Goal: Transaction & Acquisition: Purchase product/service

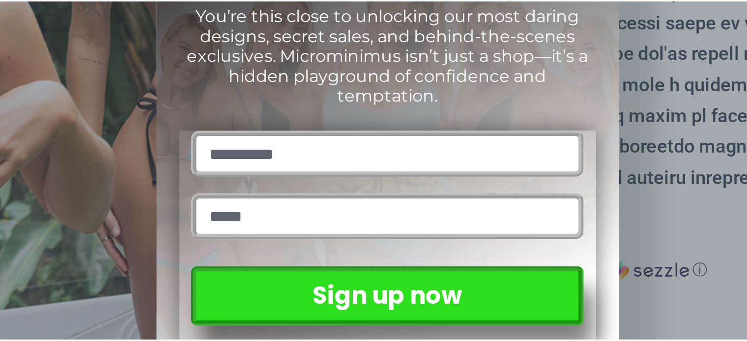
scroll to position [149, 0]
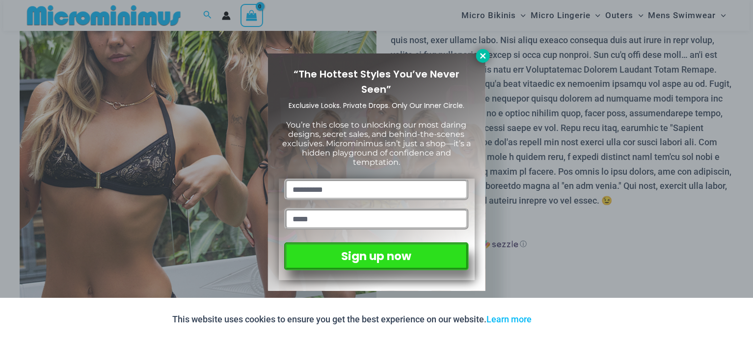
click at [487, 56] on icon at bounding box center [483, 56] width 9 height 9
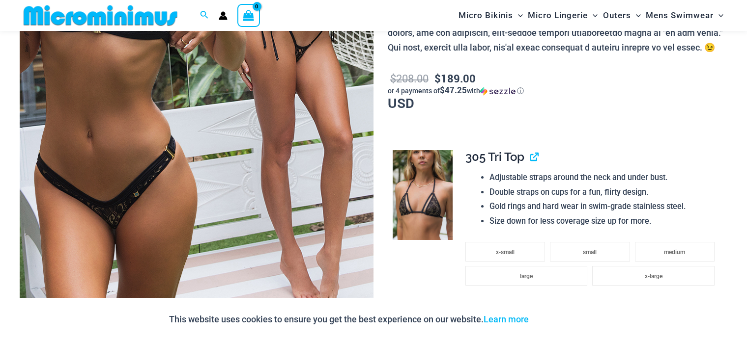
scroll to position [297, 0]
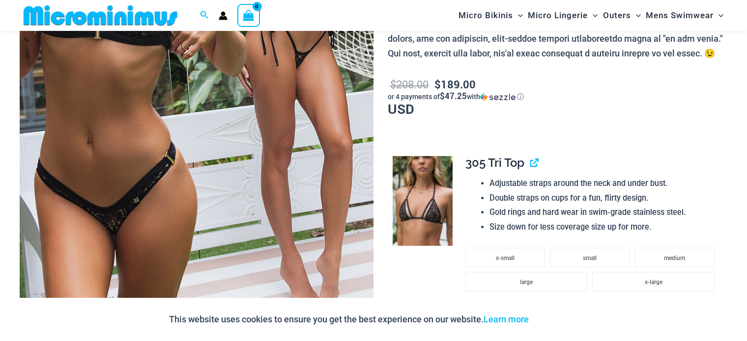
click at [508, 163] on span "305 Tri Top" at bounding box center [494, 163] width 59 height 14
click at [452, 187] on img at bounding box center [422, 201] width 60 height 90
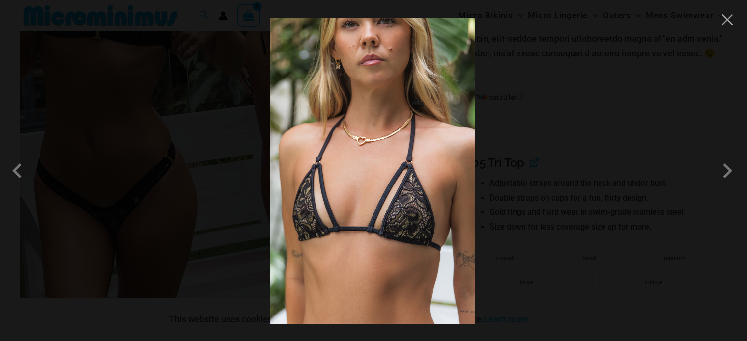
click at [529, 151] on div at bounding box center [373, 170] width 747 height 341
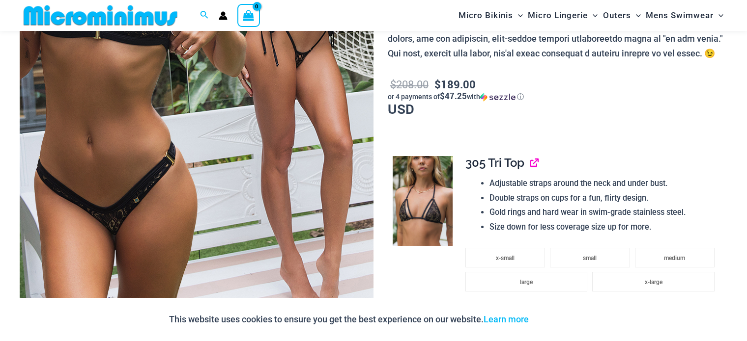
click at [530, 161] on link "View product" at bounding box center [530, 163] width 0 height 14
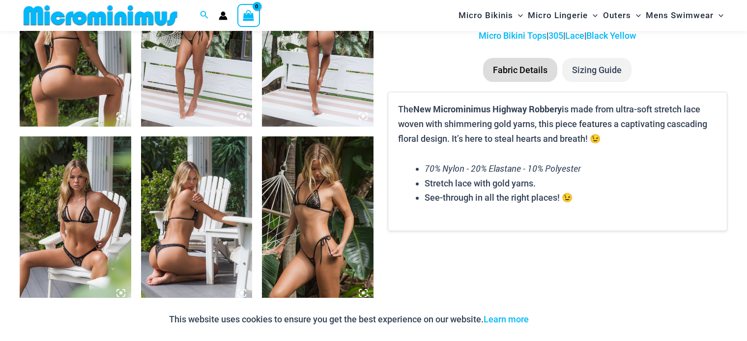
scroll to position [669, 0]
click at [196, 198] on img at bounding box center [196, 220] width 111 height 167
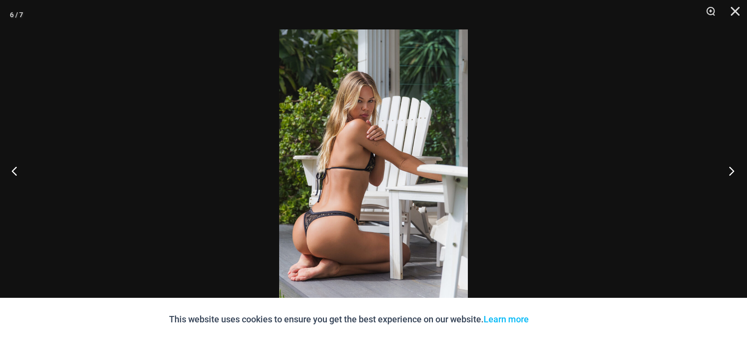
click at [732, 170] on button "Next" at bounding box center [728, 170] width 37 height 49
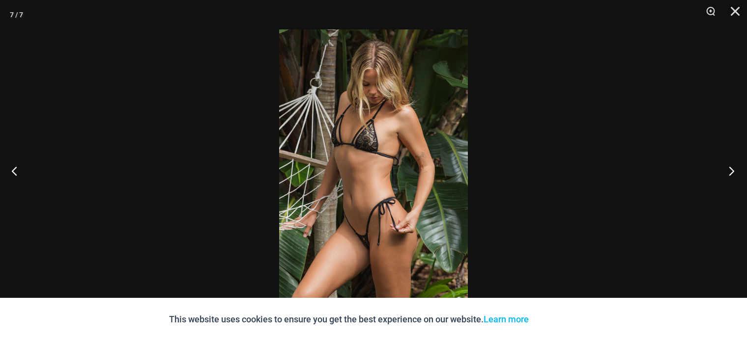
click at [729, 170] on button "Next" at bounding box center [728, 170] width 37 height 49
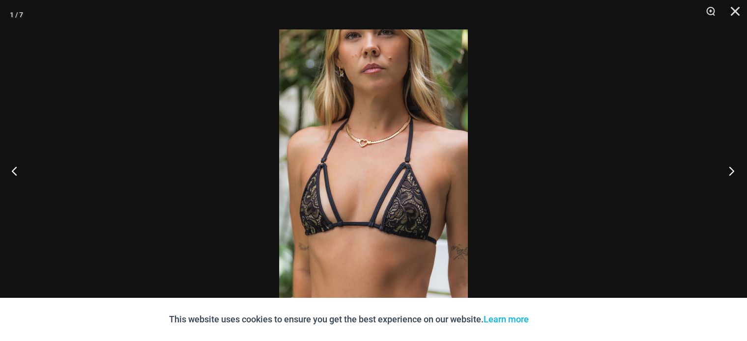
click at [729, 170] on button "Next" at bounding box center [728, 170] width 37 height 49
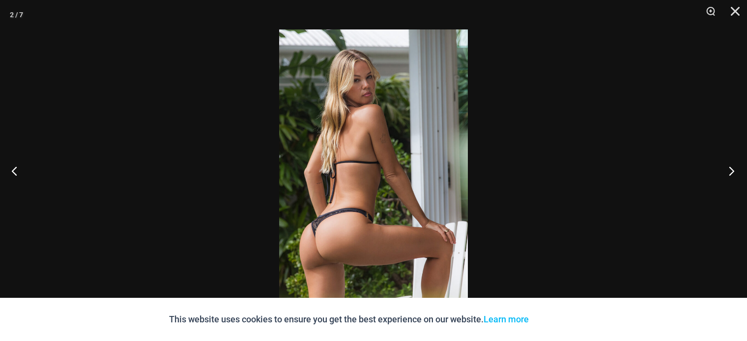
click at [729, 170] on button "Next" at bounding box center [728, 170] width 37 height 49
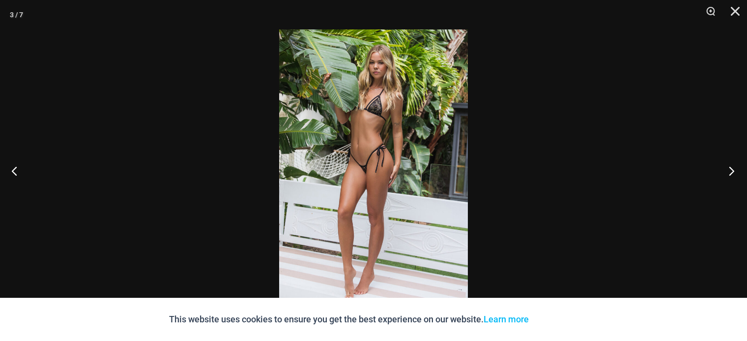
click at [729, 170] on button "Next" at bounding box center [728, 170] width 37 height 49
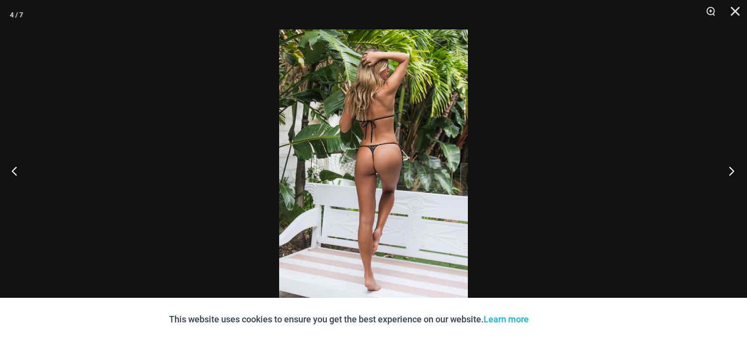
click at [729, 170] on button "Next" at bounding box center [728, 170] width 37 height 49
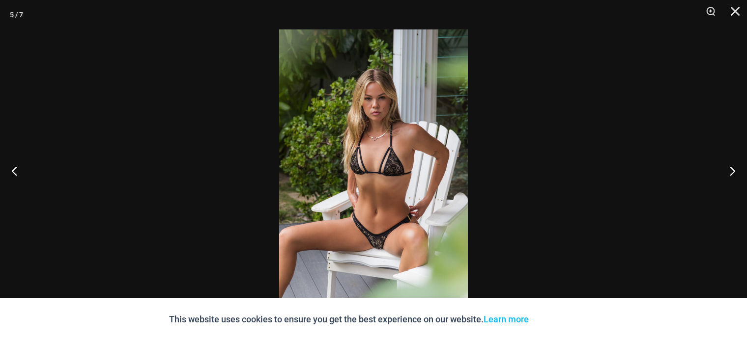
click at [408, 166] on img at bounding box center [373, 170] width 189 height 282
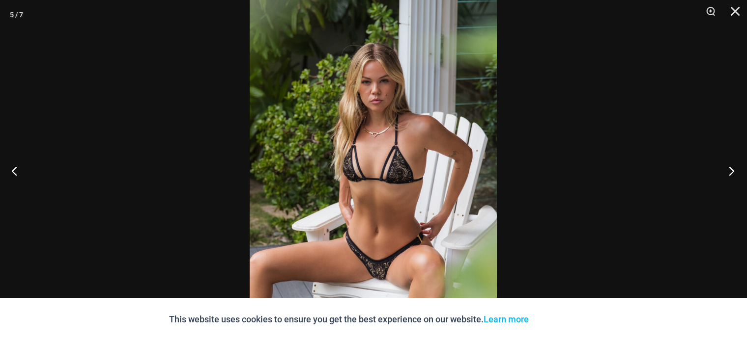
click at [735, 165] on button "Next" at bounding box center [728, 170] width 37 height 49
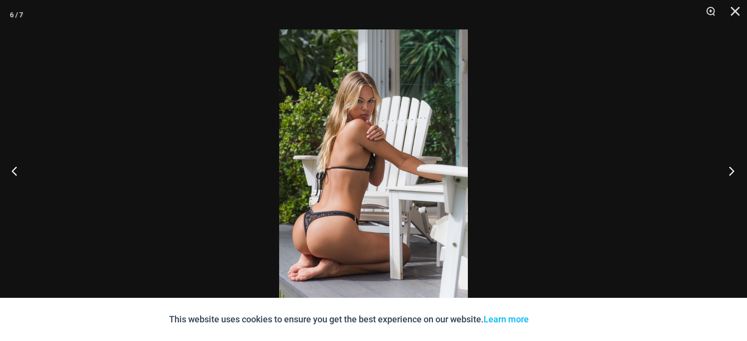
click at [733, 164] on button "Next" at bounding box center [728, 170] width 37 height 49
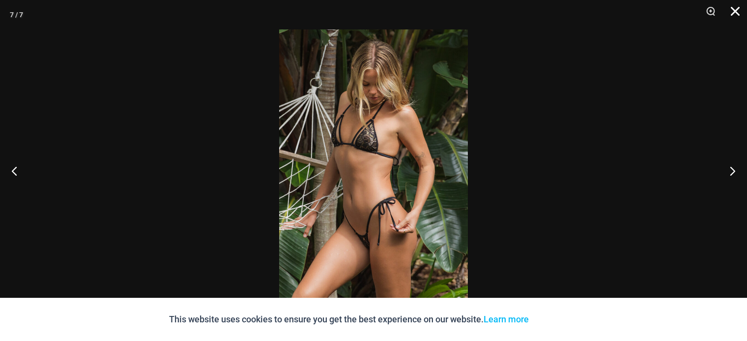
click at [734, 14] on button "Close" at bounding box center [731, 14] width 25 height 29
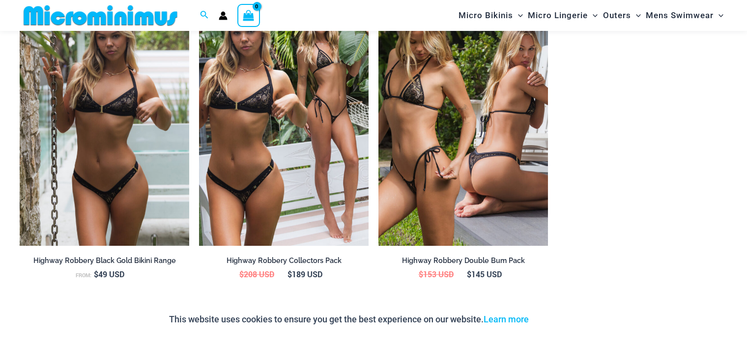
scroll to position [1023, 0]
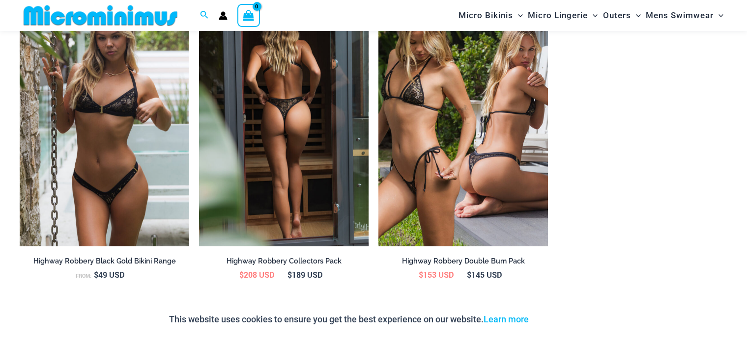
click at [279, 198] on img at bounding box center [283, 119] width 169 height 254
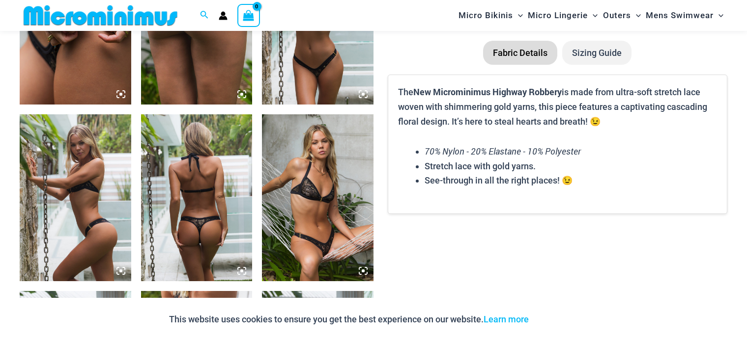
scroll to position [692, 0]
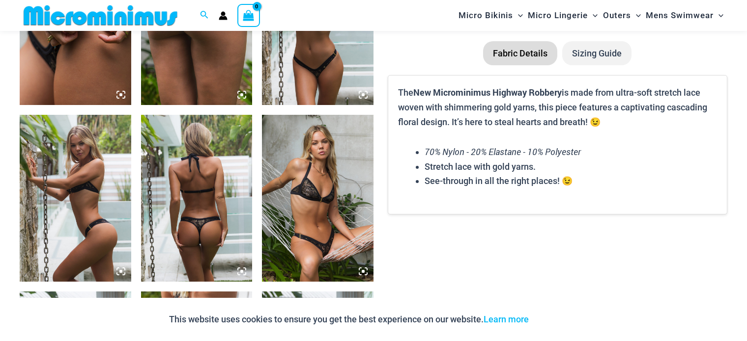
click at [307, 181] on img at bounding box center [317, 198] width 111 height 167
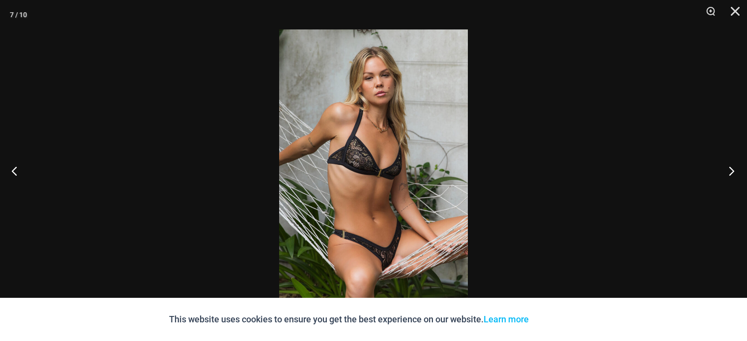
click at [723, 173] on button "Next" at bounding box center [728, 170] width 37 height 49
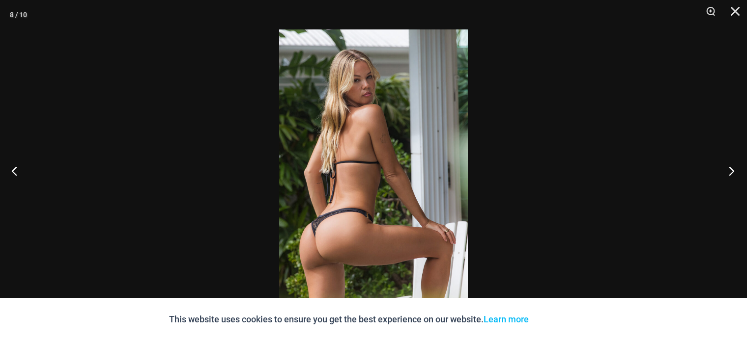
click at [723, 173] on button "Next" at bounding box center [728, 170] width 37 height 49
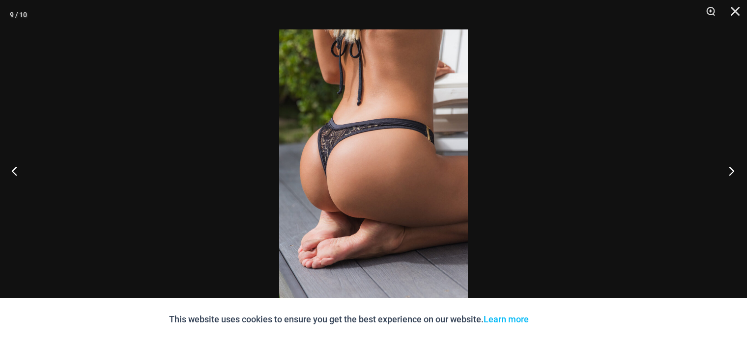
click at [723, 173] on button "Next" at bounding box center [728, 170] width 37 height 49
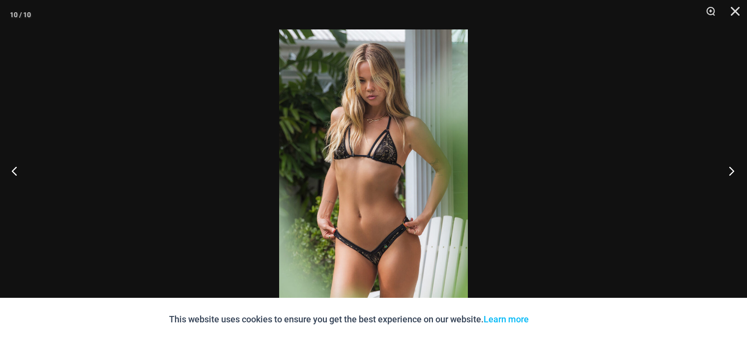
click at [723, 173] on button "Next" at bounding box center [728, 170] width 37 height 49
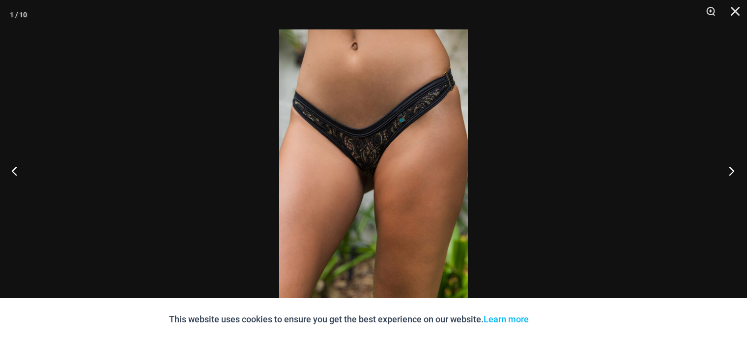
click at [731, 166] on button "Next" at bounding box center [728, 170] width 37 height 49
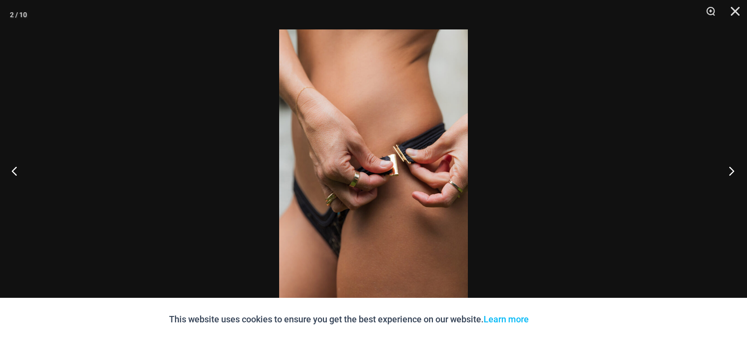
click at [731, 166] on button "Next" at bounding box center [728, 170] width 37 height 49
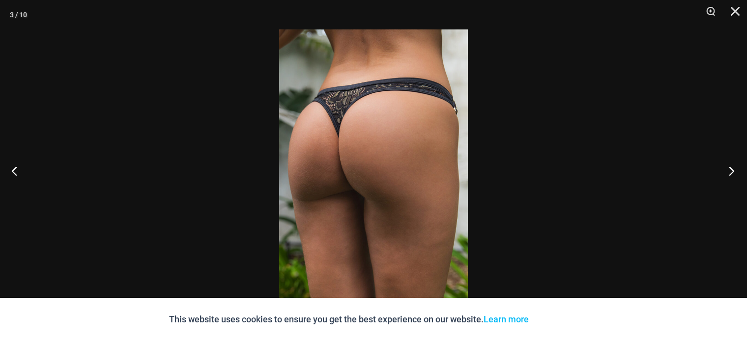
click at [731, 166] on button "Next" at bounding box center [728, 170] width 37 height 49
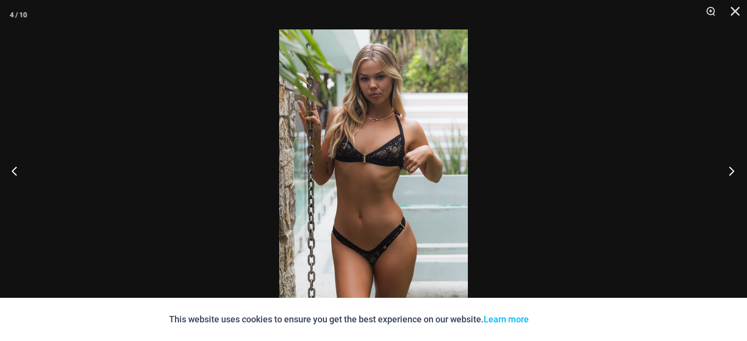
click at [731, 166] on button "Next" at bounding box center [728, 170] width 37 height 49
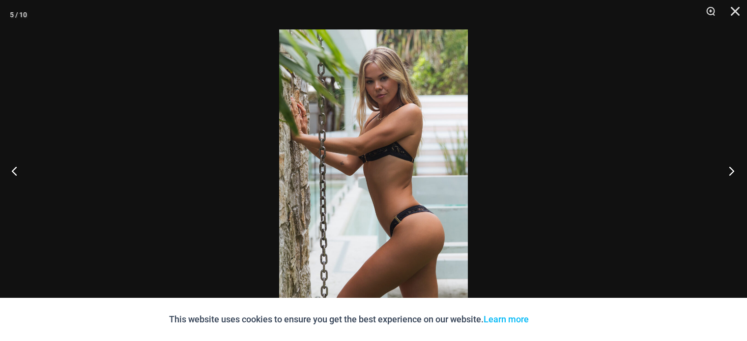
click at [731, 166] on button "Next" at bounding box center [728, 170] width 37 height 49
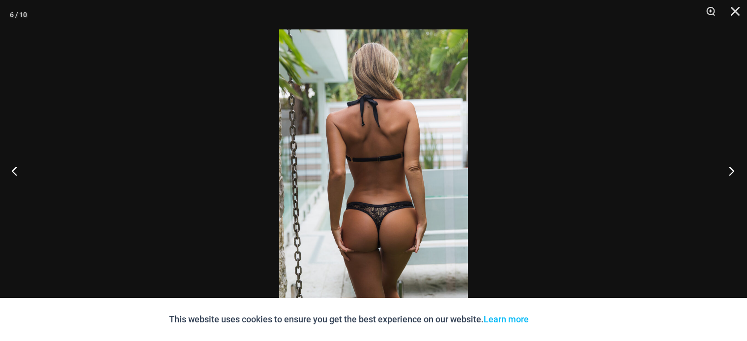
click at [731, 166] on button "Next" at bounding box center [728, 170] width 37 height 49
